Goal: Subscribe to service/newsletter

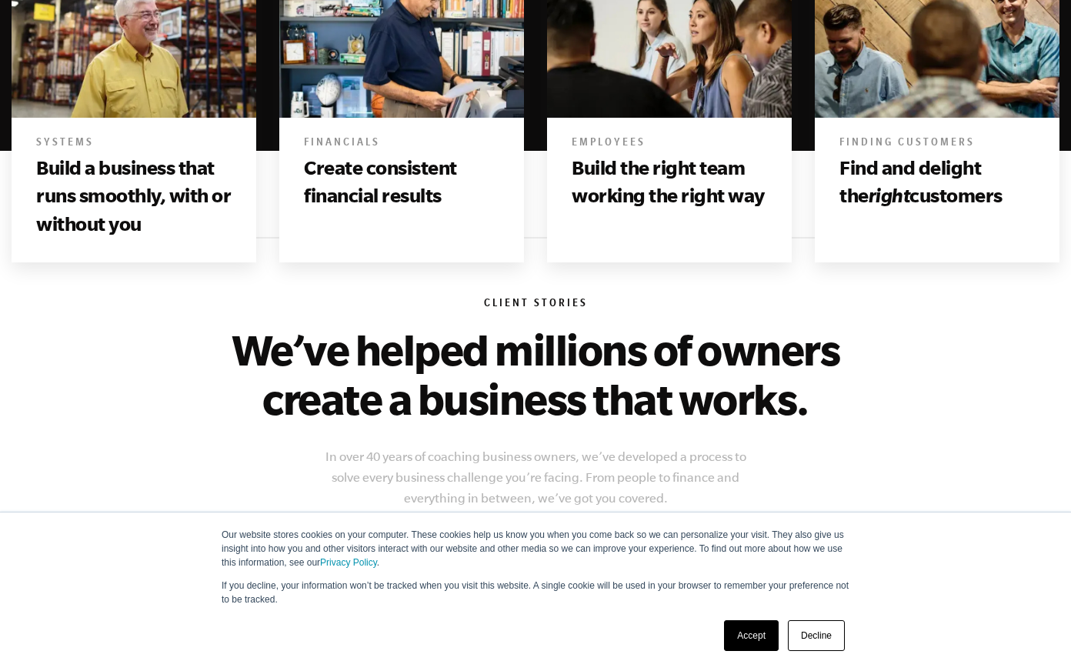
scroll to position [1077, 0]
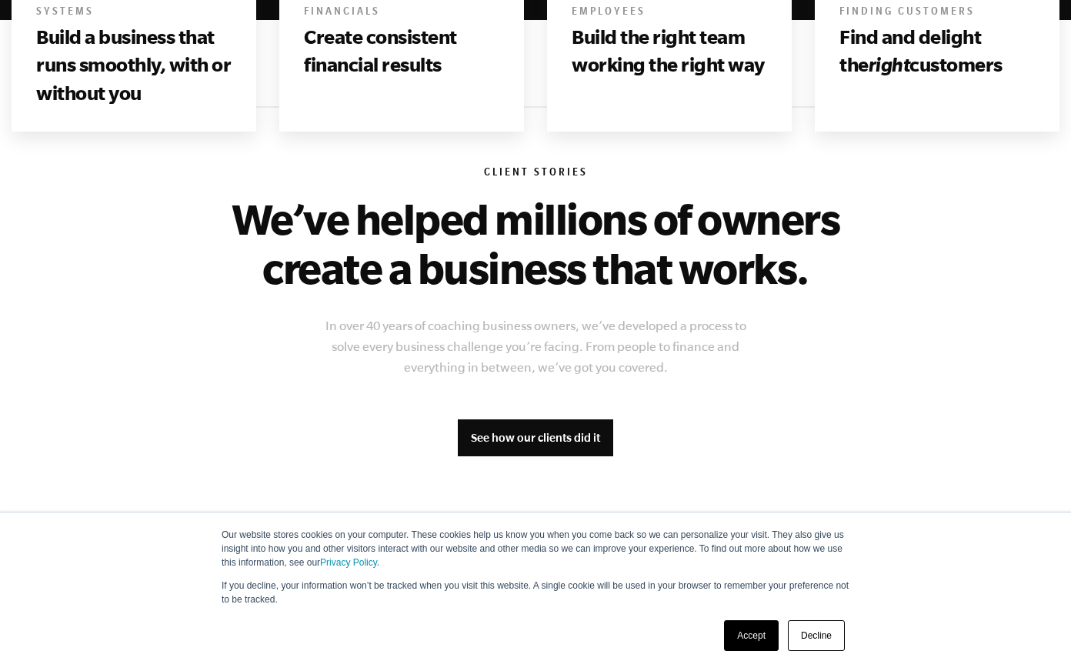
click at [808, 637] on link "Decline" at bounding box center [816, 635] width 57 height 31
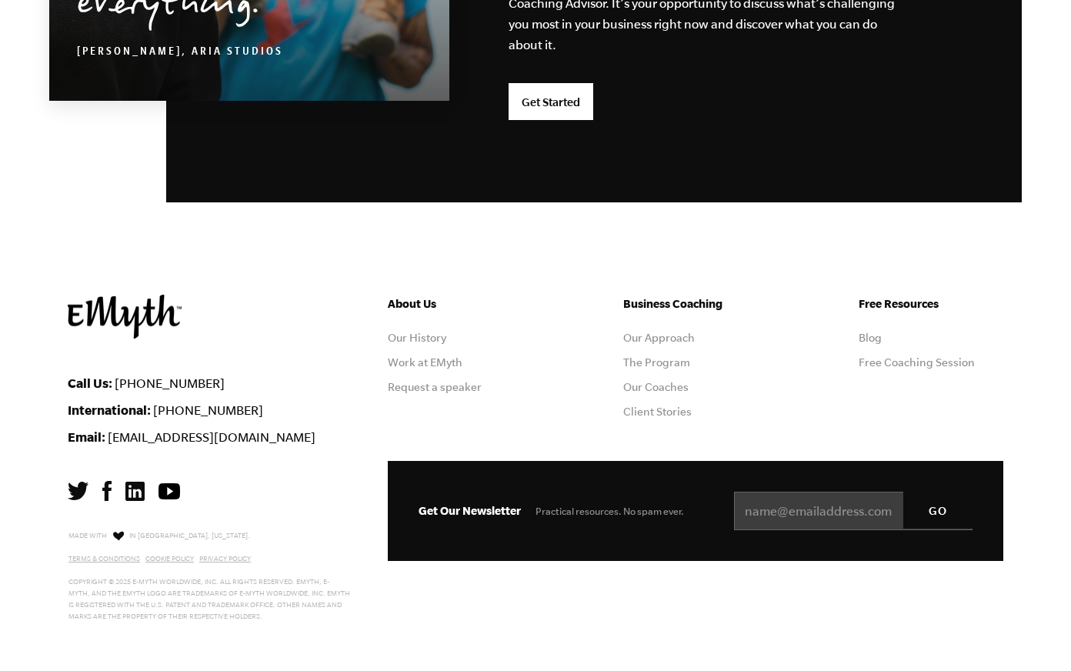
scroll to position [4067, 0]
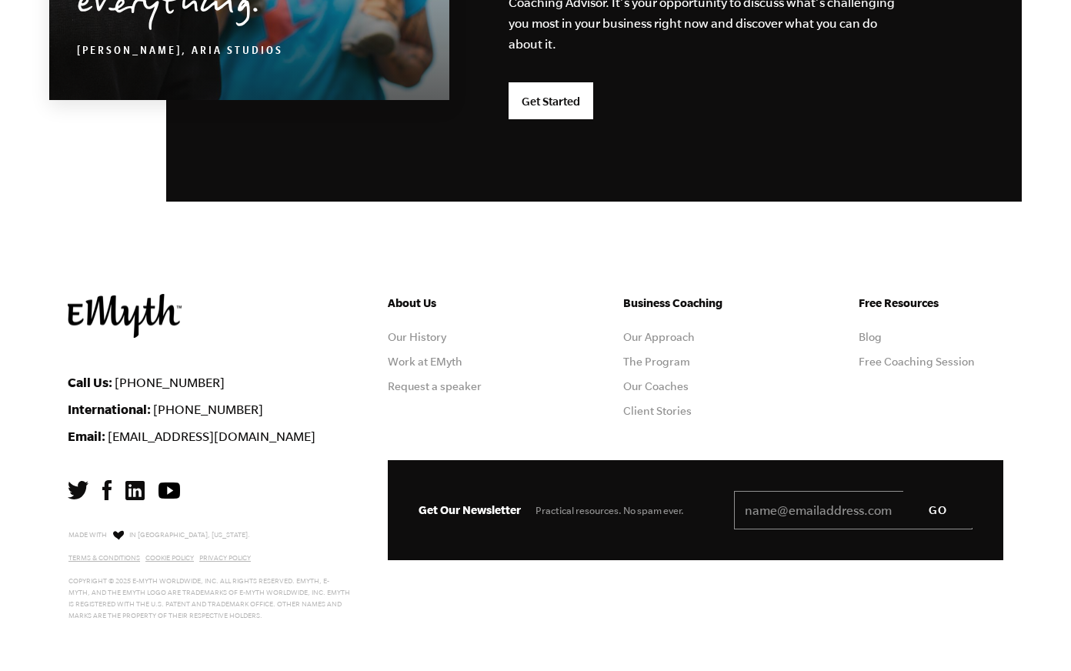
click at [773, 510] on input "Email *" at bounding box center [853, 510] width 239 height 38
type input "kerri+emma@kerriwatkins.com.au"
click at [927, 508] on input "GO" at bounding box center [938, 509] width 69 height 37
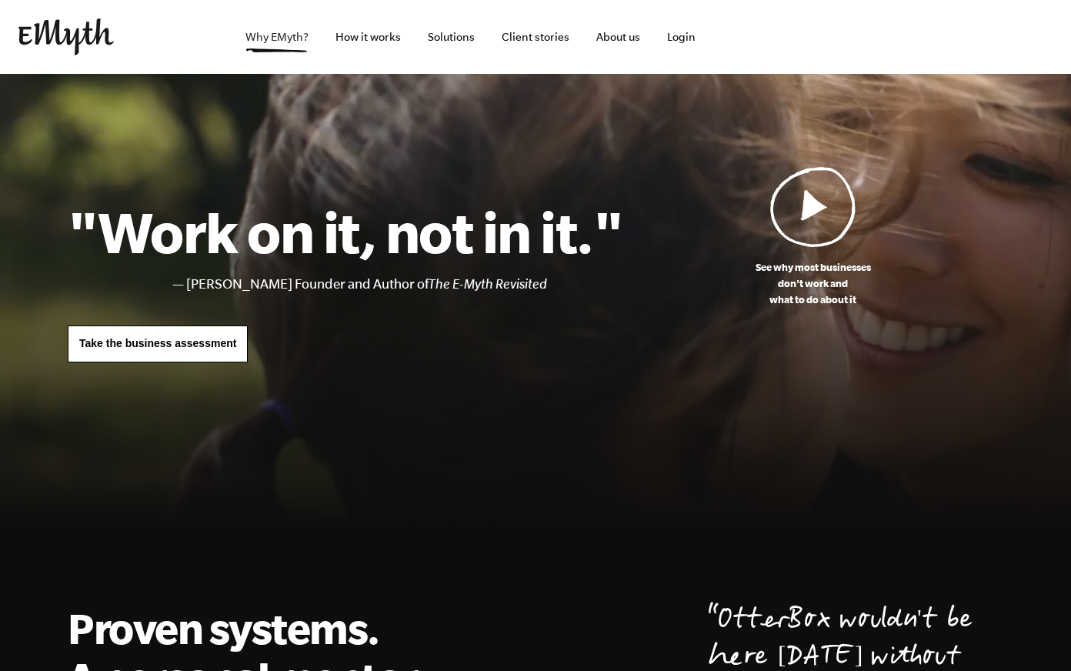
click at [282, 37] on link "Why EMyth?" at bounding box center [277, 37] width 88 height 74
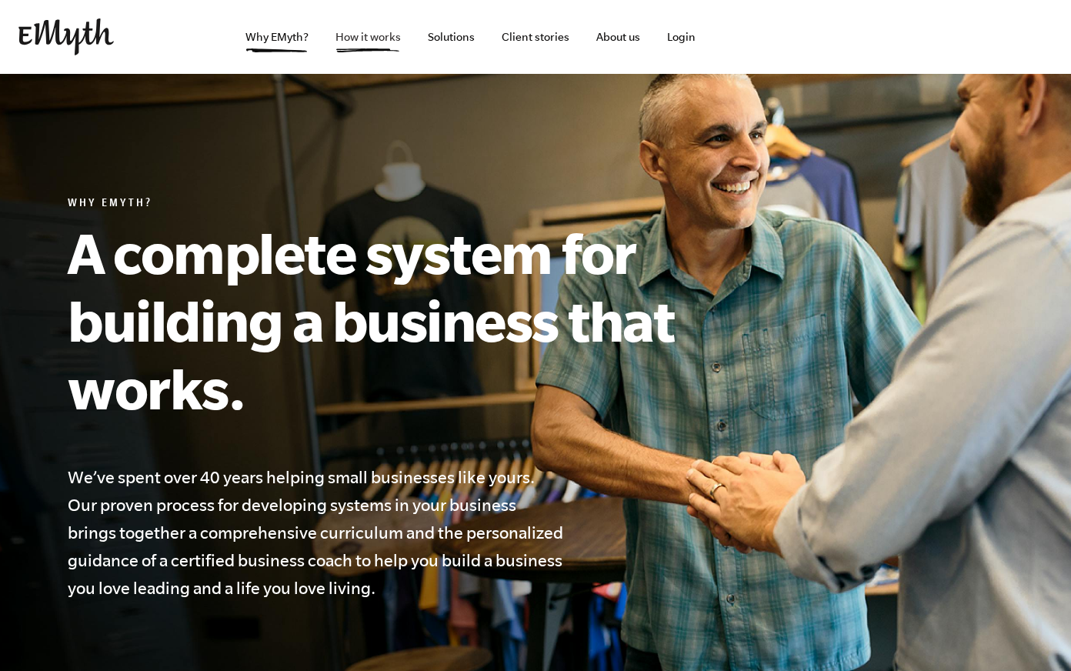
click at [360, 37] on link "How it works" at bounding box center [368, 37] width 90 height 74
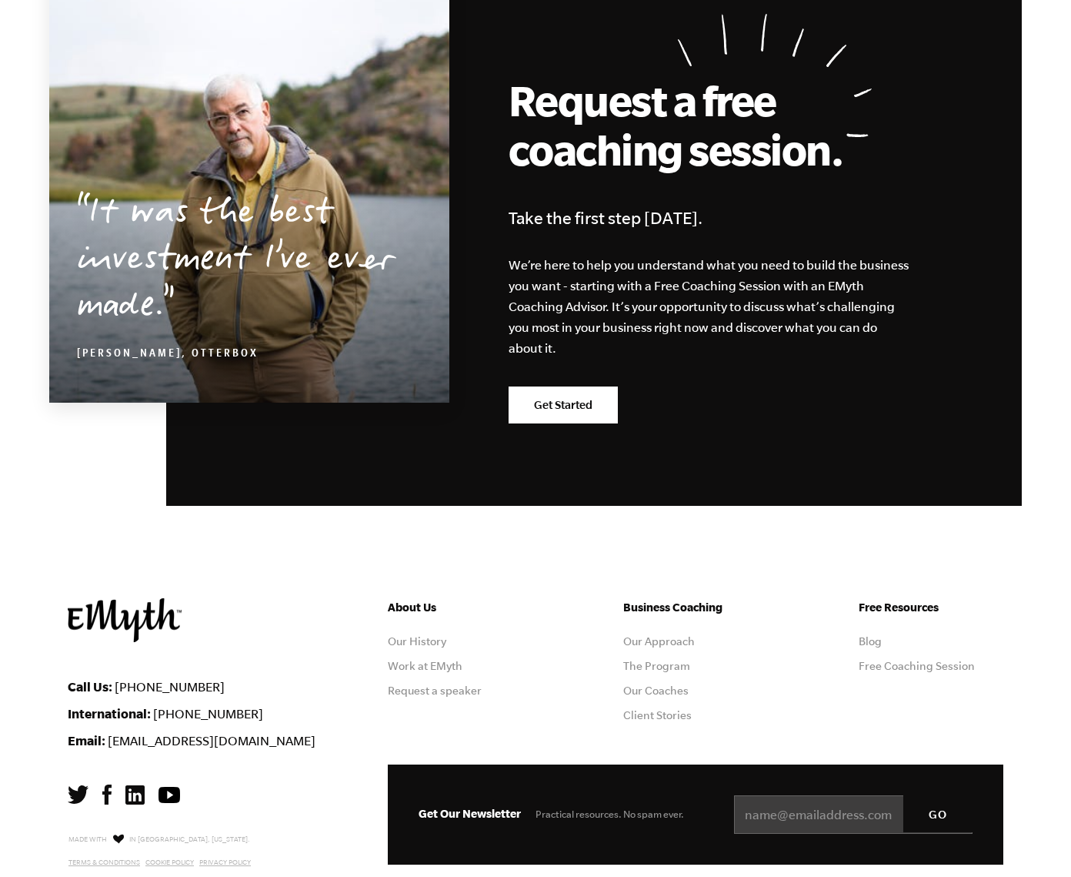
scroll to position [7416, 0]
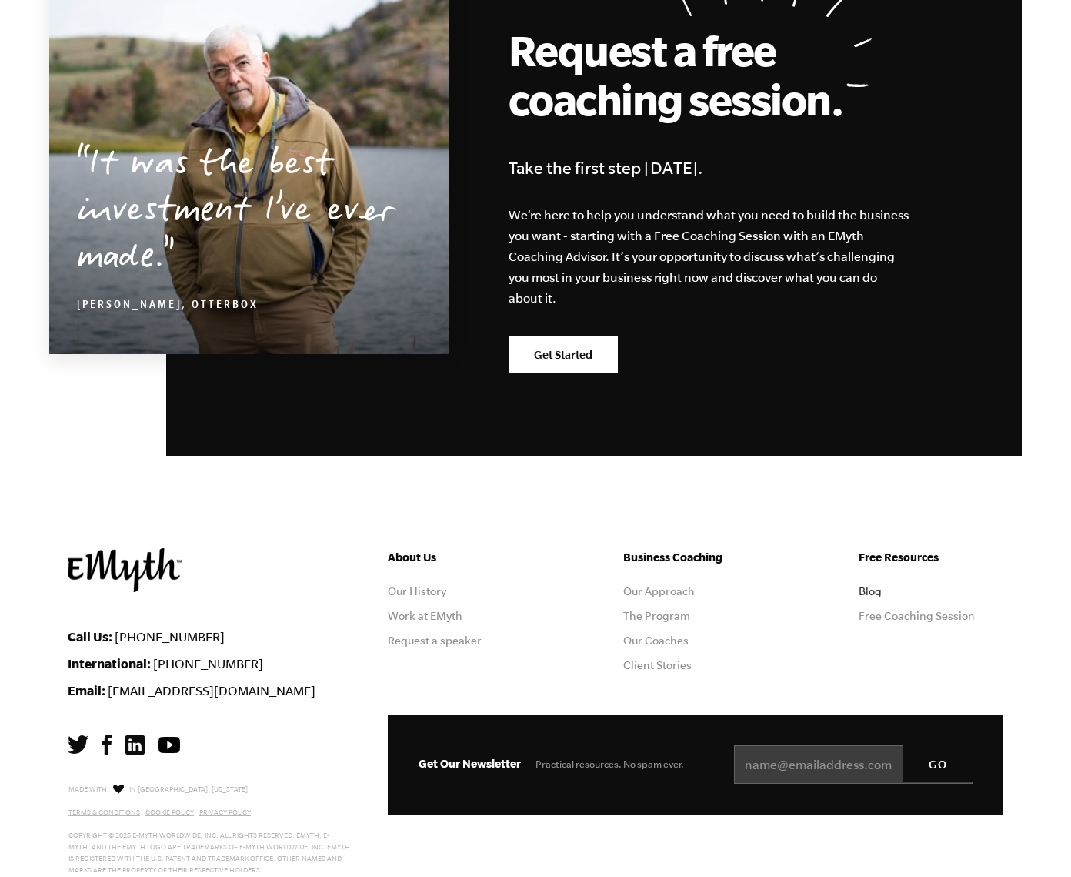
click at [872, 585] on link "Blog" at bounding box center [870, 591] width 23 height 12
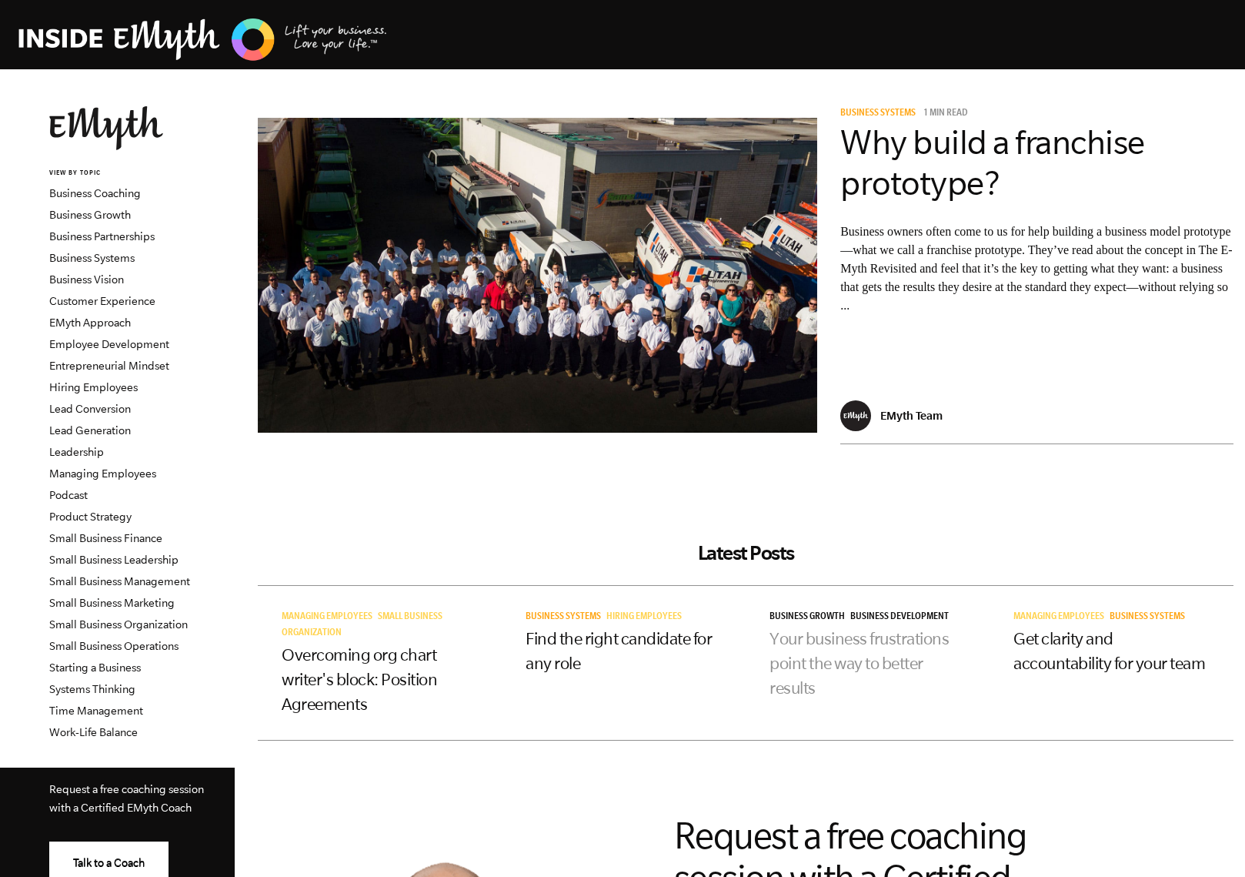
click at [833, 642] on link "Your business frustrations point the way to better results" at bounding box center [859, 663] width 179 height 68
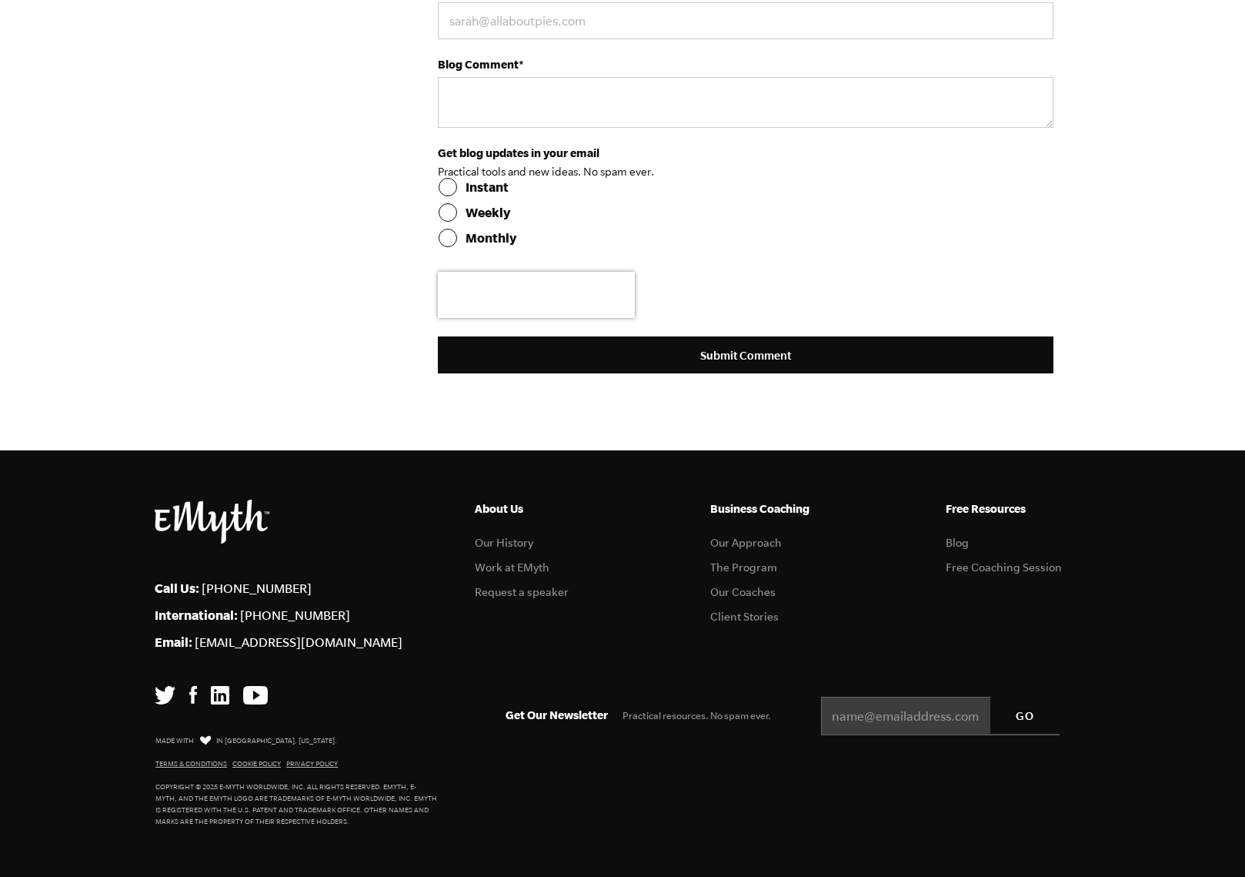
scroll to position [4848, 0]
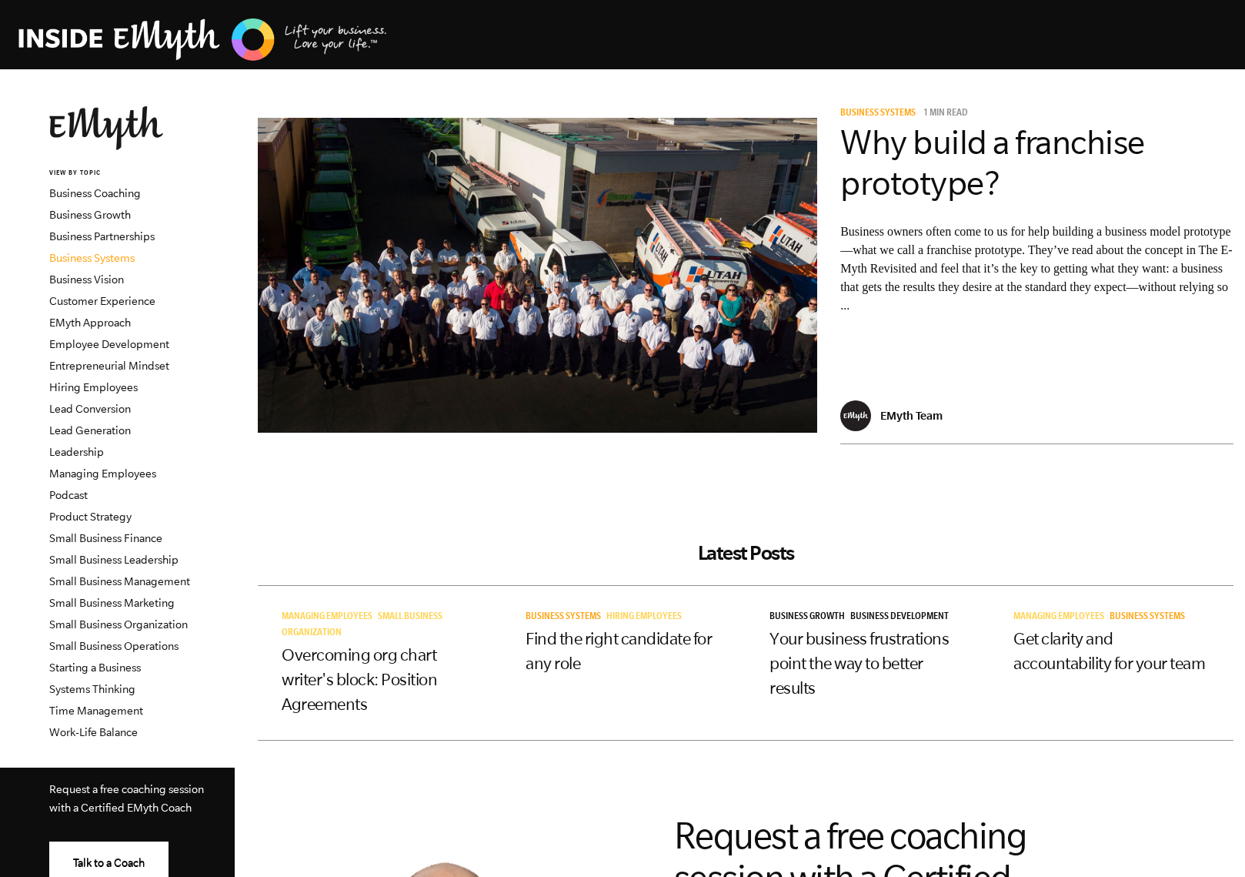
click at [113, 260] on link "Business Systems" at bounding box center [91, 258] width 85 height 12
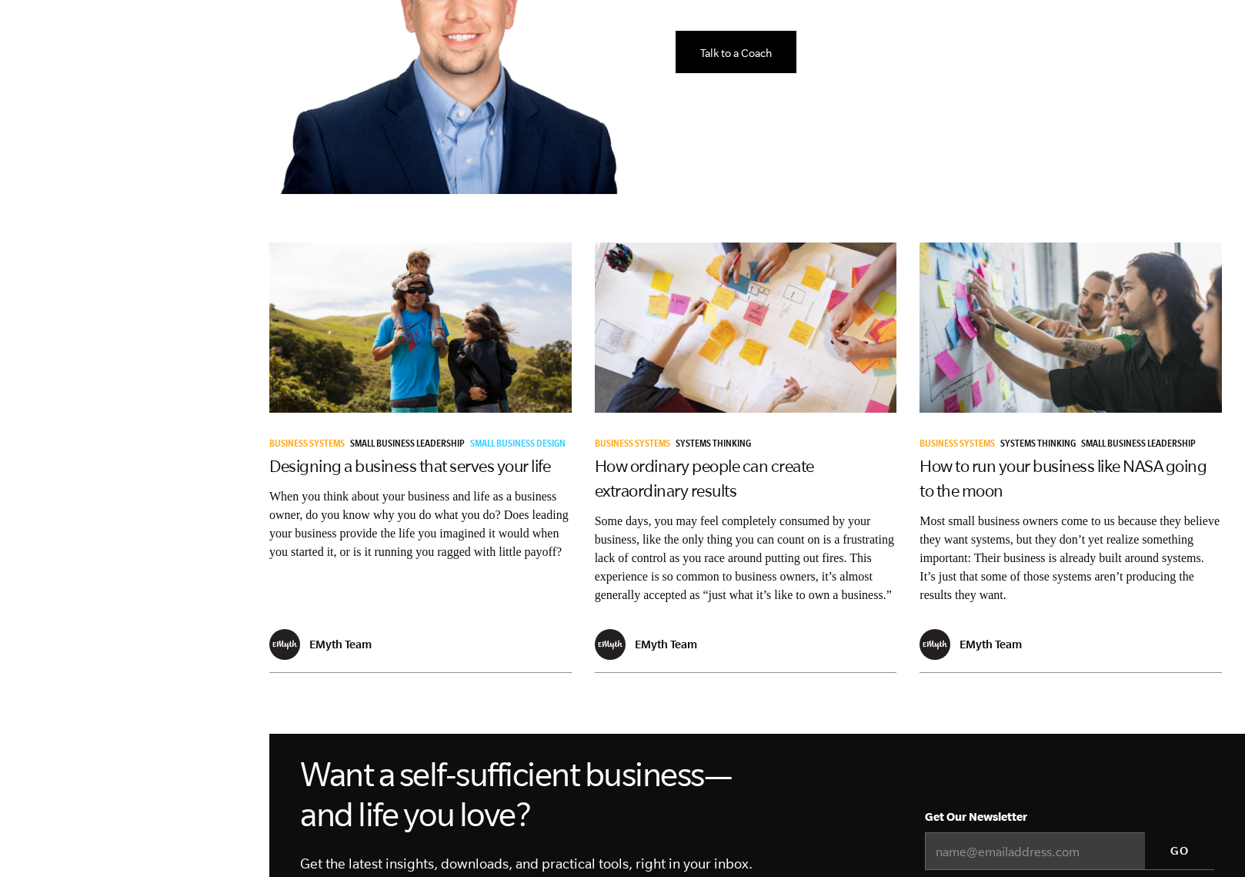
scroll to position [1077, 0]
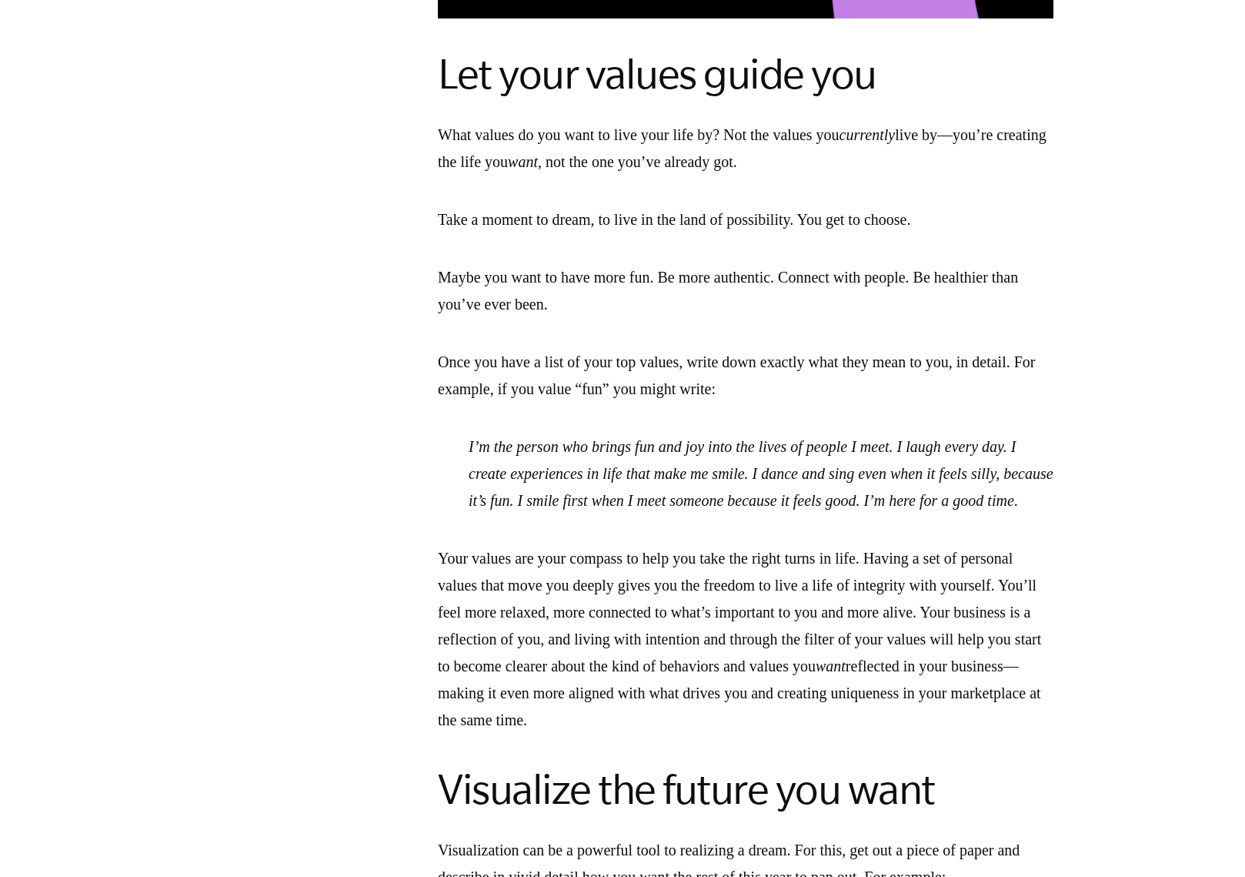
scroll to position [3078, 0]
